Goal: Transaction & Acquisition: Register for event/course

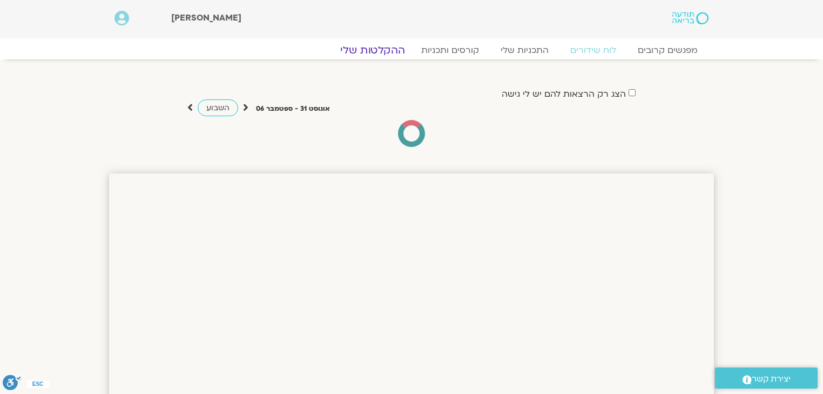
click at [393, 52] on link "ההקלטות שלי" at bounding box center [372, 50] width 91 height 13
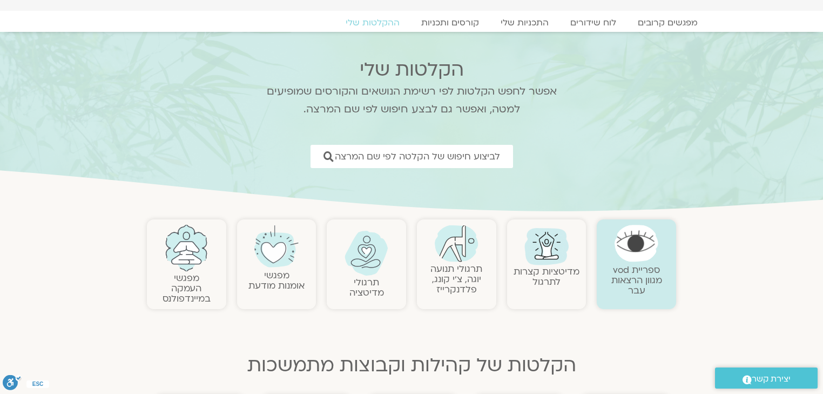
scroll to position [43, 0]
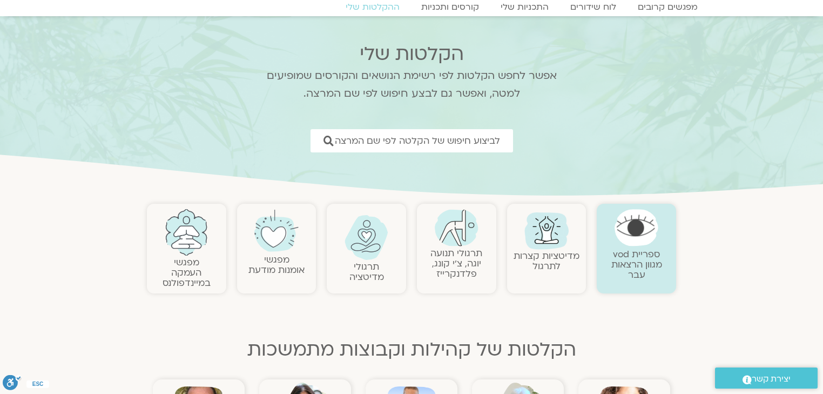
click at [620, 262] on link "ספריית vod מגוון הרצאות עבר" at bounding box center [637, 264] width 51 height 33
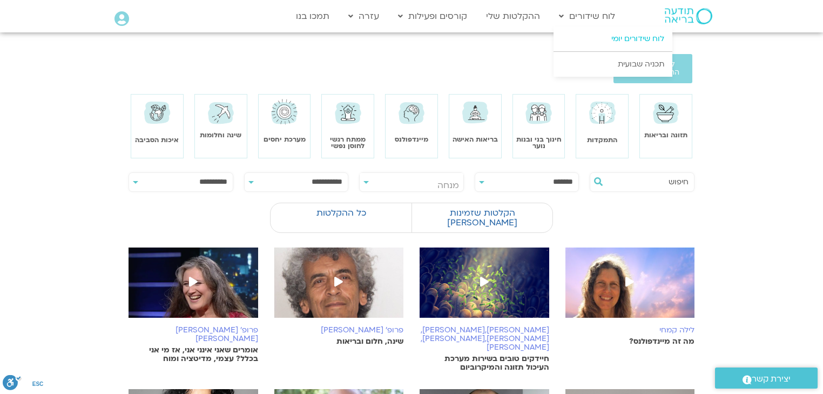
click at [637, 38] on link "לוח שידורים יומי" at bounding box center [613, 38] width 119 height 25
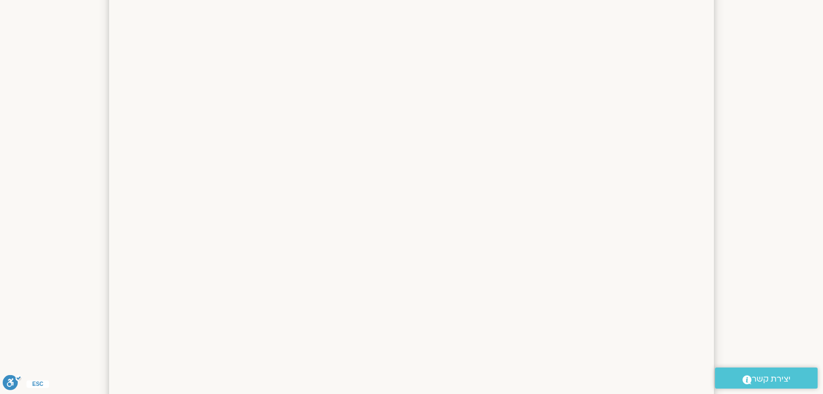
scroll to position [49, 0]
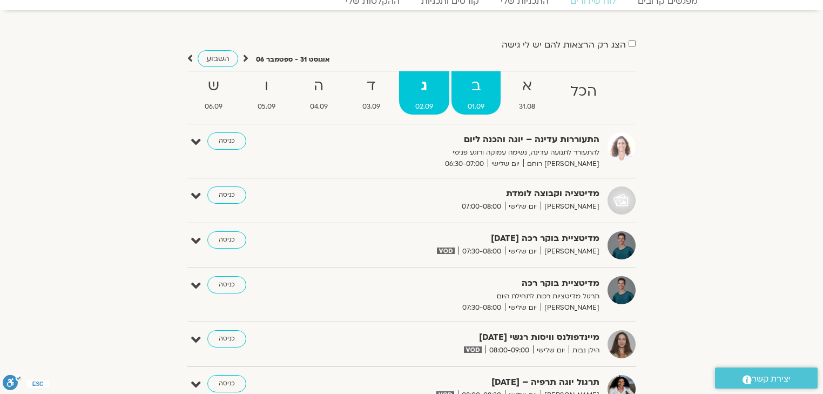
click at [473, 91] on strong "ב" at bounding box center [476, 86] width 49 height 24
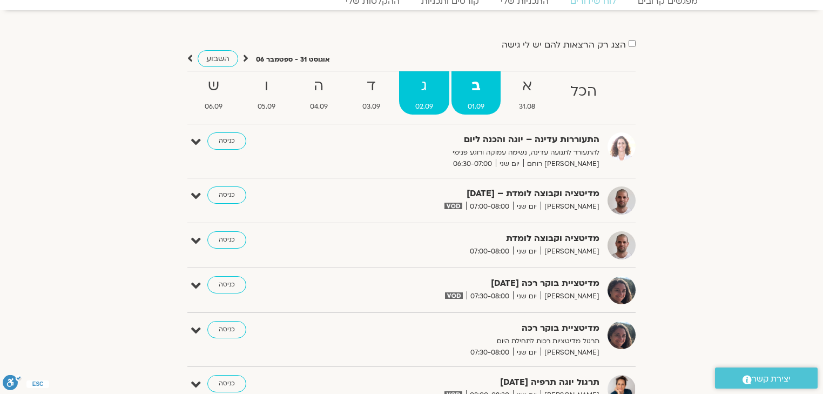
click at [424, 92] on strong "ג" at bounding box center [424, 86] width 50 height 24
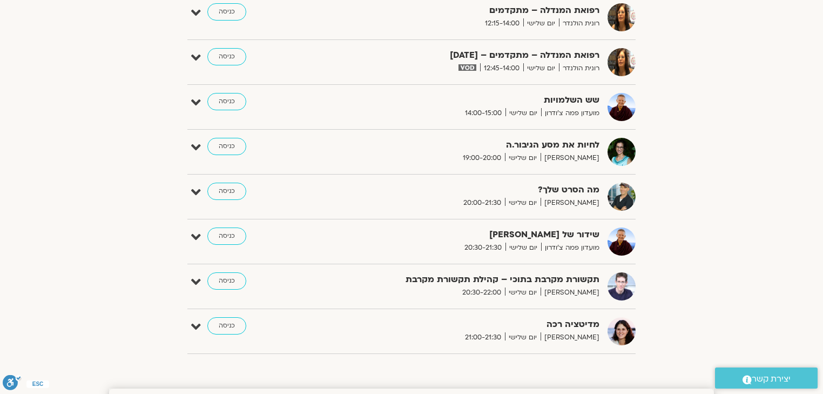
scroll to position [697, 0]
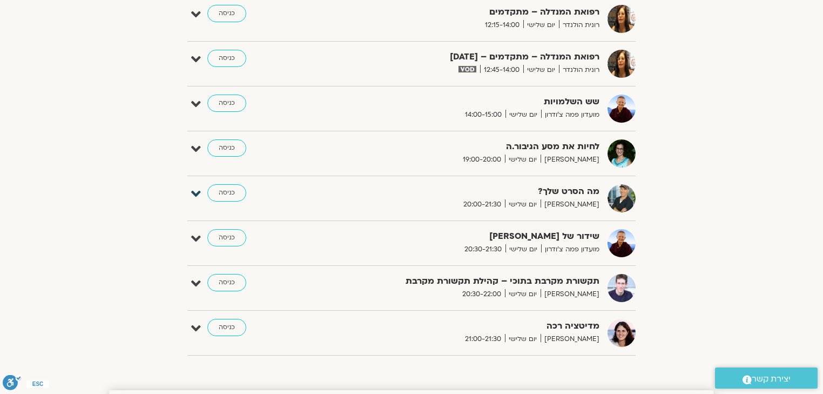
click at [194, 193] on icon at bounding box center [196, 193] width 10 height 15
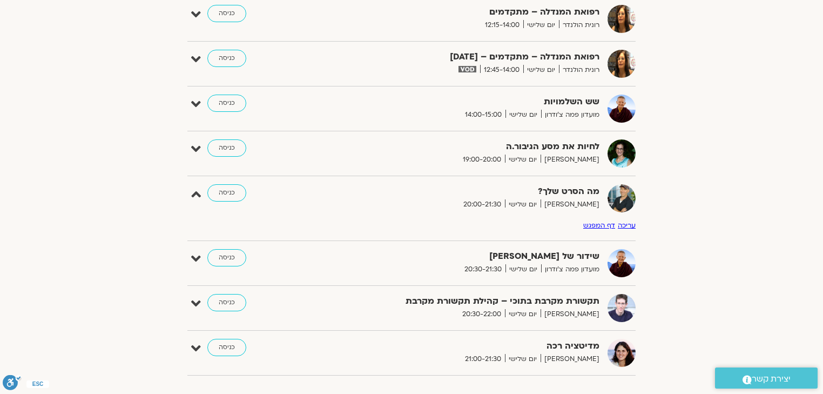
click at [601, 221] on link "דף המפגש" at bounding box center [599, 225] width 32 height 9
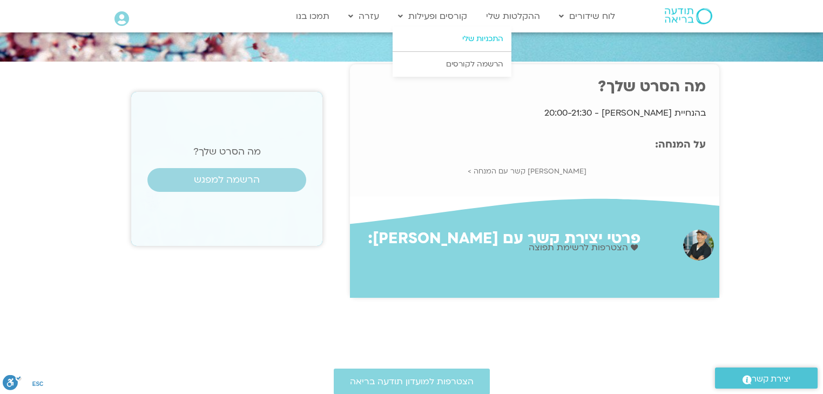
click at [484, 40] on link "התכניות שלי" at bounding box center [452, 38] width 119 height 25
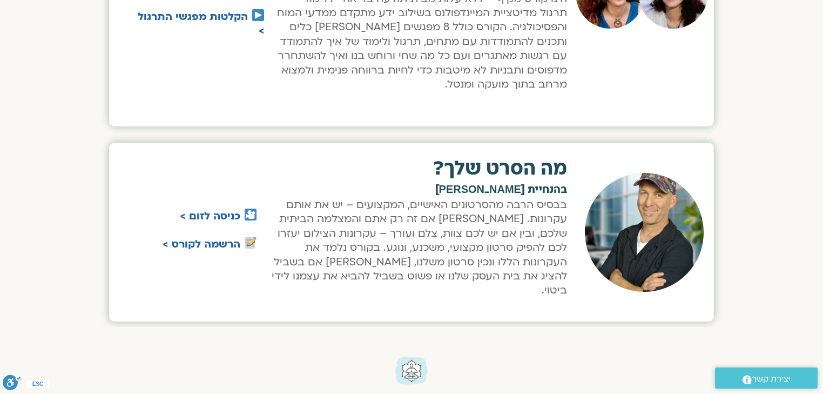
scroll to position [2161, 0]
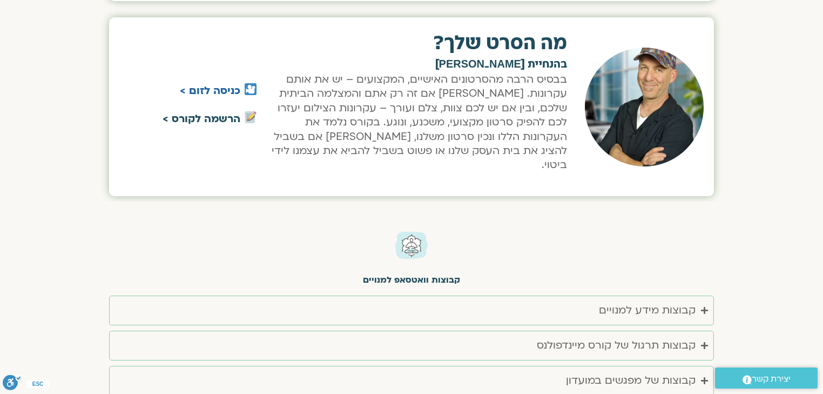
click at [197, 112] on link "הרשמה לקורס >" at bounding box center [202, 118] width 78 height 14
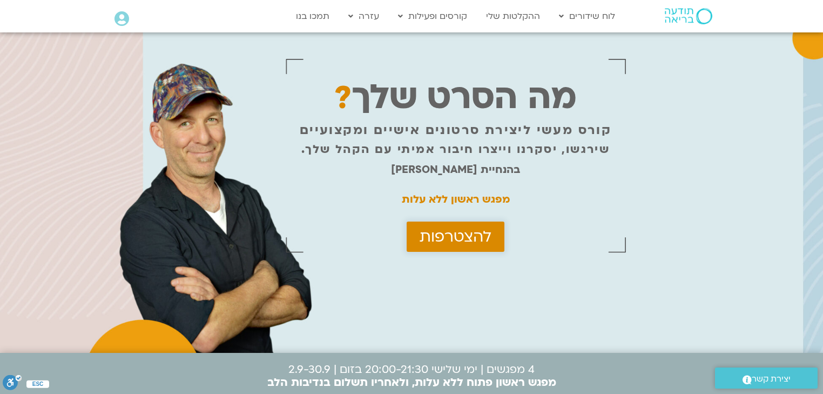
click at [456, 243] on span "להצטרפות" at bounding box center [456, 236] width 72 height 17
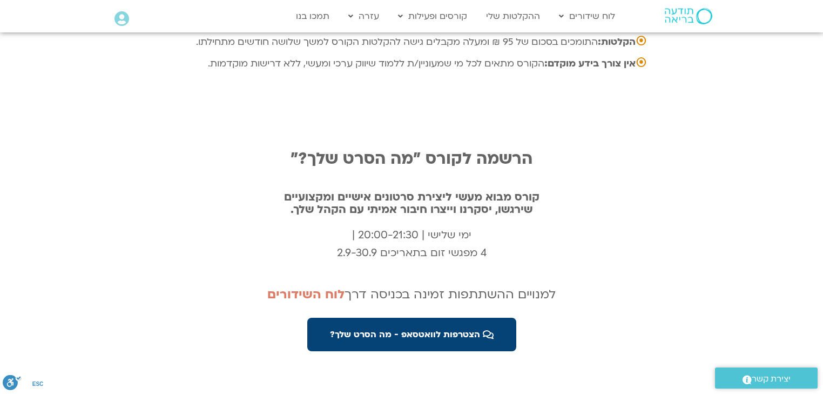
scroll to position [3597, 0]
